Goal: Task Accomplishment & Management: Use online tool/utility

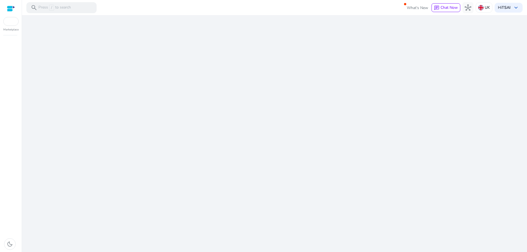
click at [263, 171] on div "We are getting things ready for you..." at bounding box center [274, 133] width 501 height 237
click at [487, 7] on p "UK" at bounding box center [487, 8] width 5 height 10
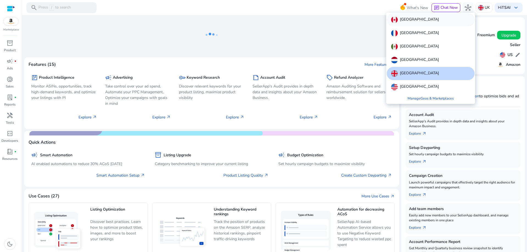
click at [437, 23] on div "[GEOGRAPHIC_DATA]" at bounding box center [431, 19] width 88 height 13
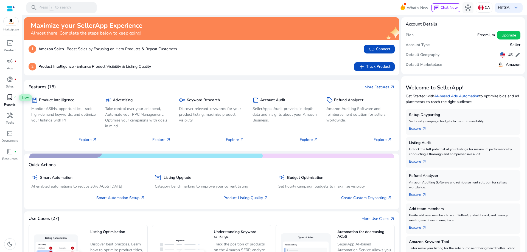
click at [9, 94] on span "lab_profile" at bounding box center [10, 97] width 7 height 7
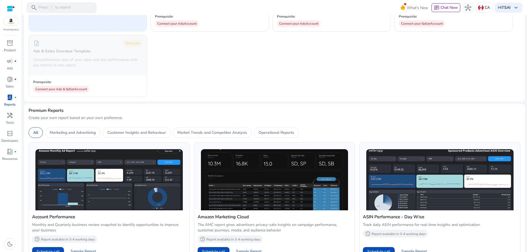
scroll to position [165, 0]
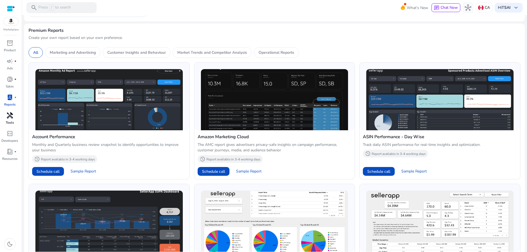
click at [13, 118] on span "handyman" at bounding box center [10, 115] width 7 height 7
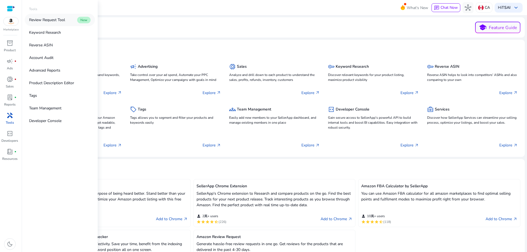
click at [51, 23] on p "Review Request Tool" at bounding box center [47, 20] width 36 height 6
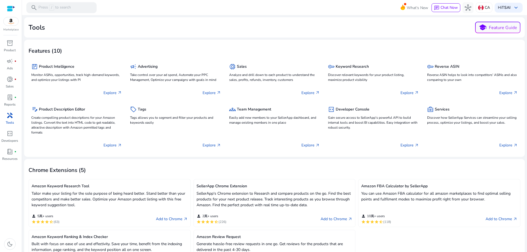
click at [15, 123] on link "handyman Tools" at bounding box center [9, 120] width 19 height 18
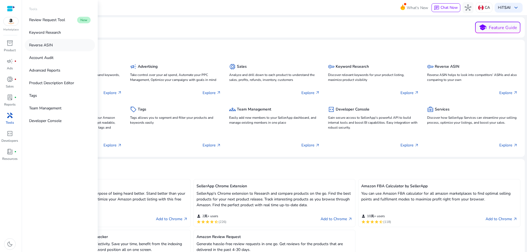
click at [58, 48] on link "Reverse ASIN" at bounding box center [60, 45] width 70 height 12
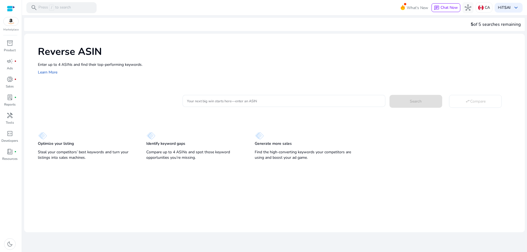
click at [285, 131] on div "Optimize your listing Steal your competitors’ best keywords and turn your listi…" at bounding box center [274, 143] width 501 height 37
